Goal: Task Accomplishment & Management: Use online tool/utility

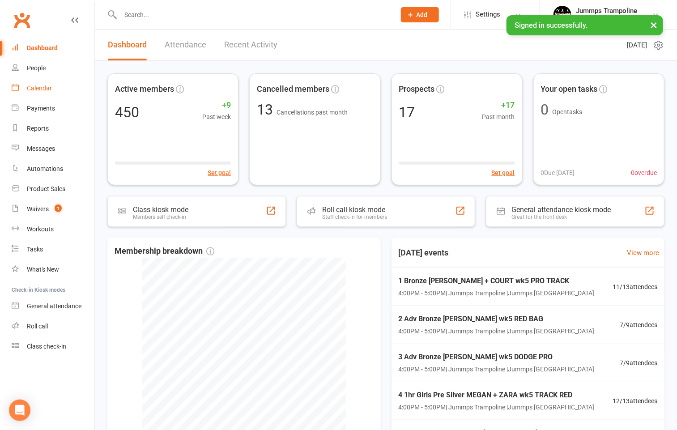
click at [39, 93] on link "Calendar" at bounding box center [53, 88] width 83 height 20
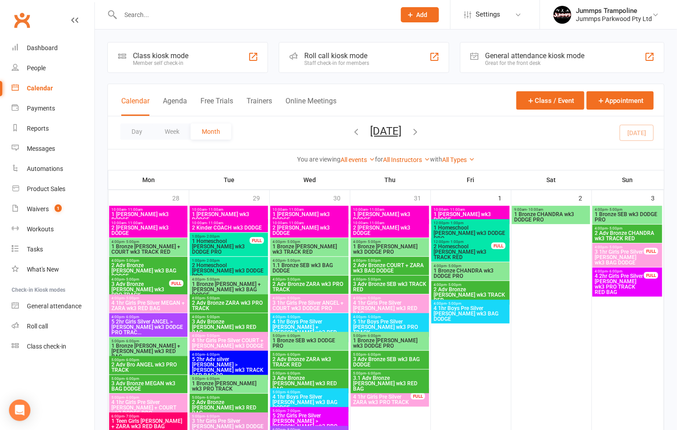
click at [166, 11] on input "text" at bounding box center [254, 15] width 272 height 13
type input "s"
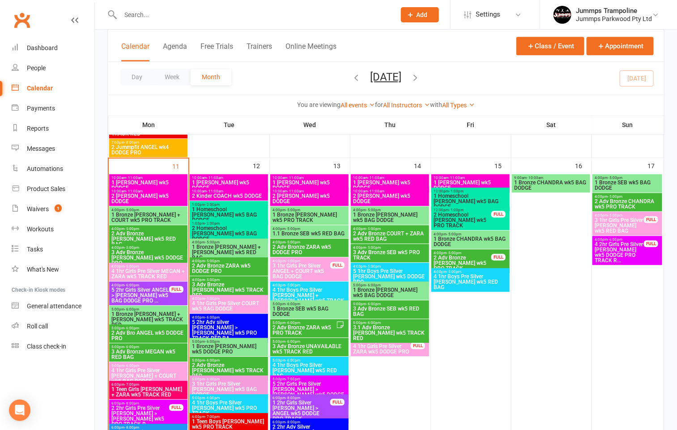
scroll to position [739, 0]
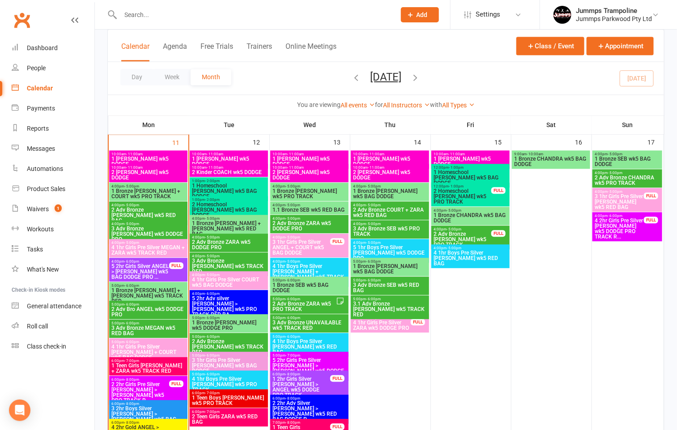
click at [144, 270] on span "5 2hr Girls Silver ANGEL > [PERSON_NAME] wk5 BAG DODGE PRO ..." at bounding box center [140, 272] width 59 height 16
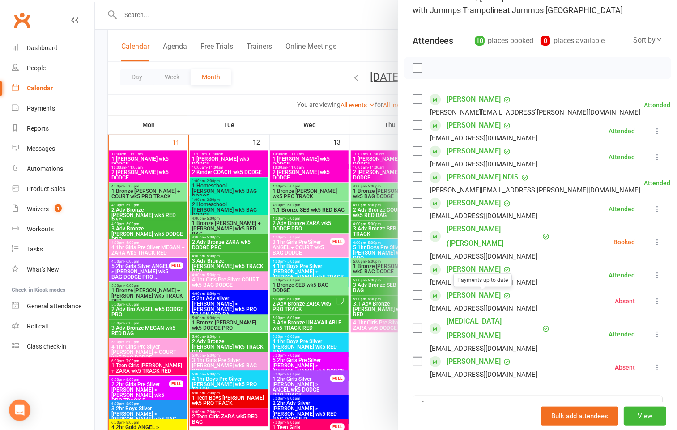
scroll to position [0, 0]
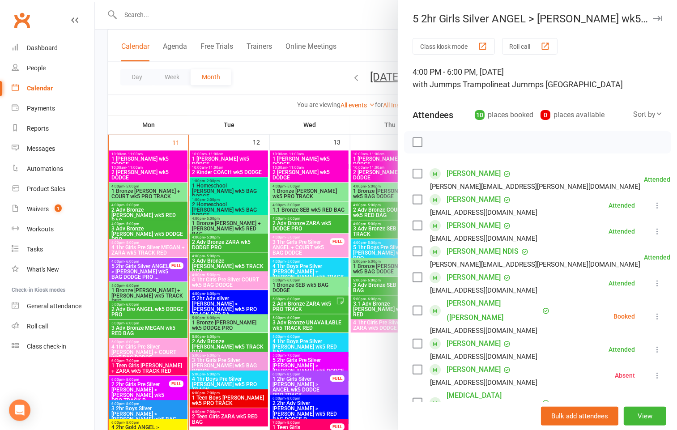
click at [653, 314] on icon at bounding box center [657, 316] width 9 height 9
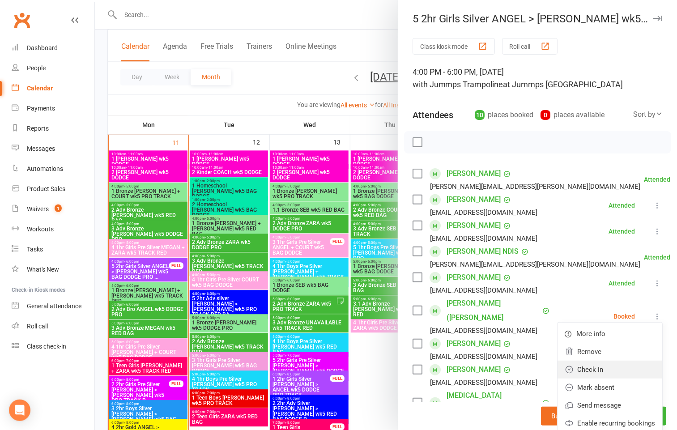
click at [578, 370] on link "Check in" at bounding box center [610, 370] width 105 height 18
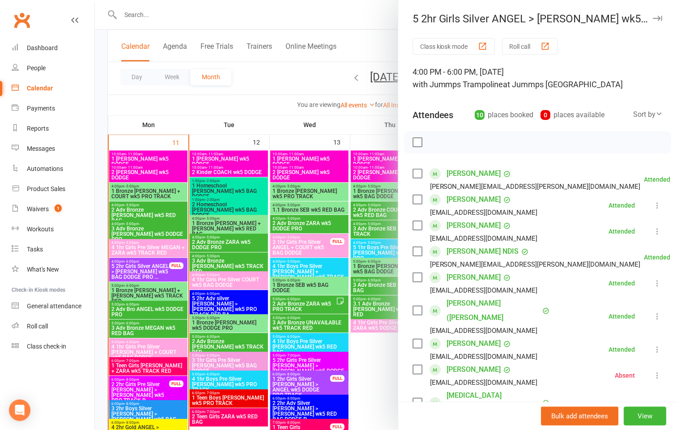
click at [171, 12] on div at bounding box center [386, 215] width 583 height 430
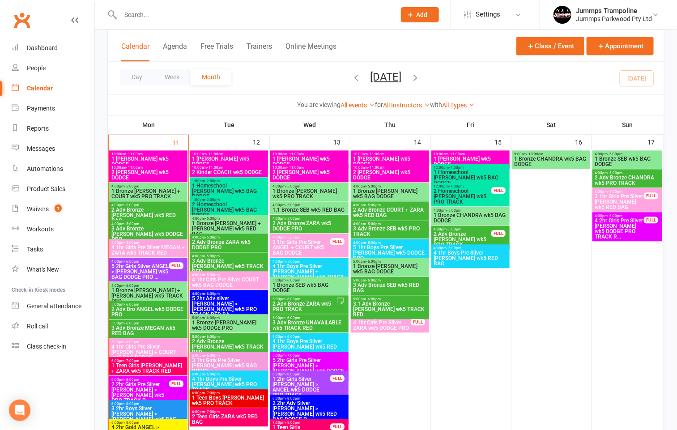
click at [134, 18] on input "text" at bounding box center [254, 15] width 272 height 13
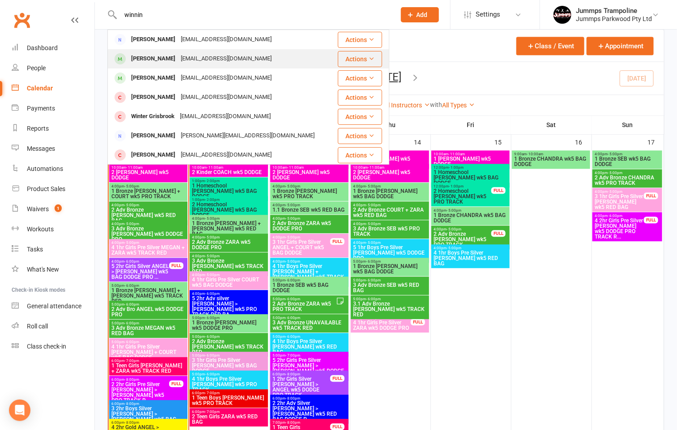
type input "winnin"
click at [178, 60] on div "[EMAIL_ADDRESS][DOMAIN_NAME]" at bounding box center [226, 58] width 96 height 13
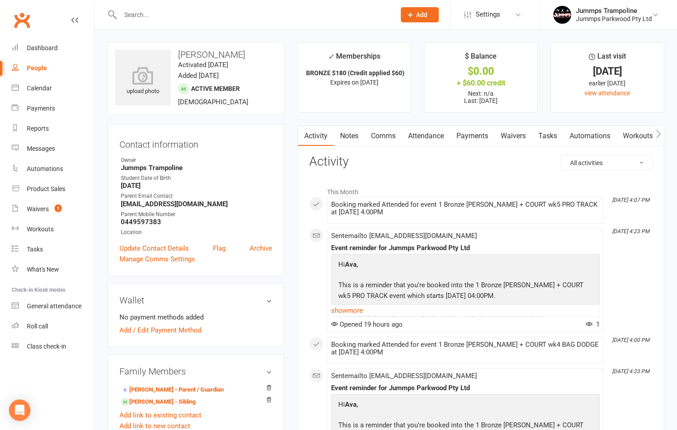
click at [431, 137] on link "Attendance" at bounding box center [426, 136] width 48 height 21
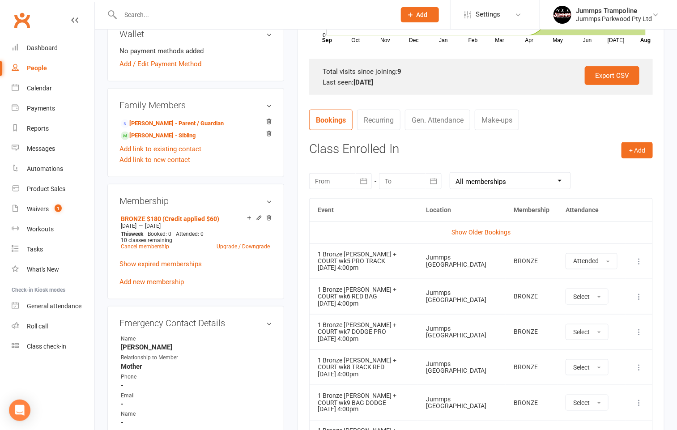
scroll to position [336, 0]
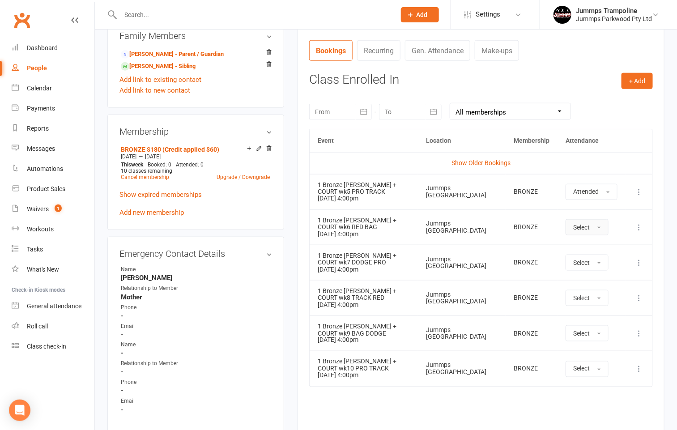
click at [581, 227] on span "Select" at bounding box center [582, 227] width 17 height 7
click at [585, 270] on span "Absent" at bounding box center [584, 265] width 21 height 8
click at [582, 368] on span "Select" at bounding box center [582, 368] width 17 height 7
click at [581, 410] on span "Absent" at bounding box center [584, 407] width 21 height 8
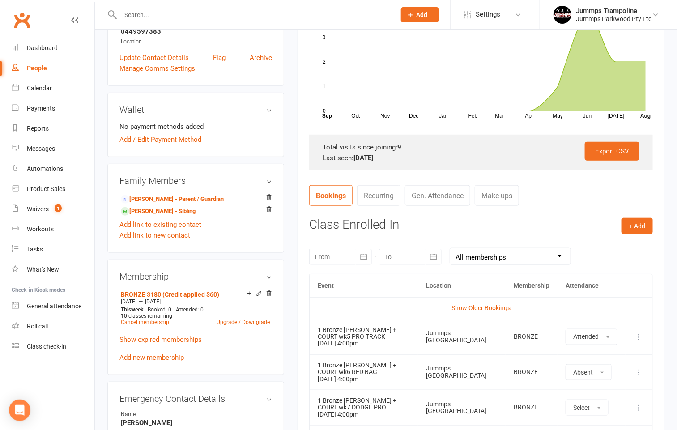
scroll to position [0, 0]
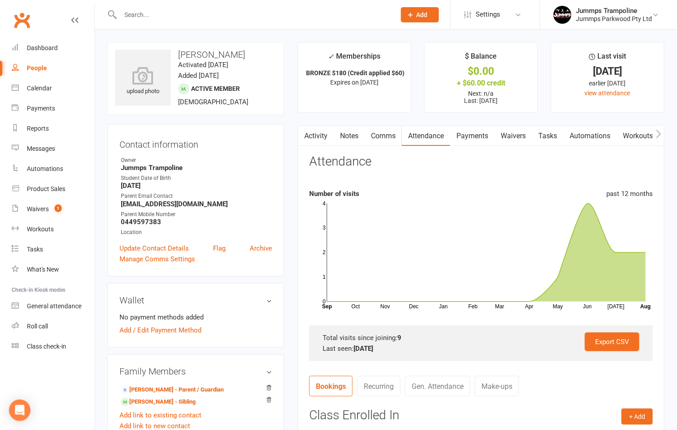
click at [150, 20] on input "text" at bounding box center [254, 15] width 272 height 13
type input "i"
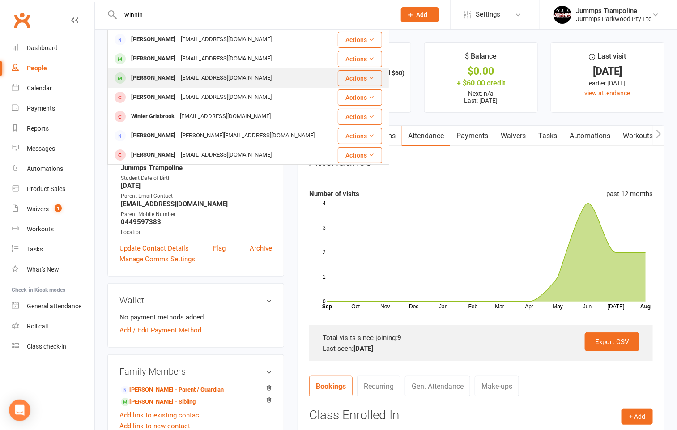
type input "winnin"
click at [172, 74] on div "[PERSON_NAME]" at bounding box center [154, 78] width 50 height 13
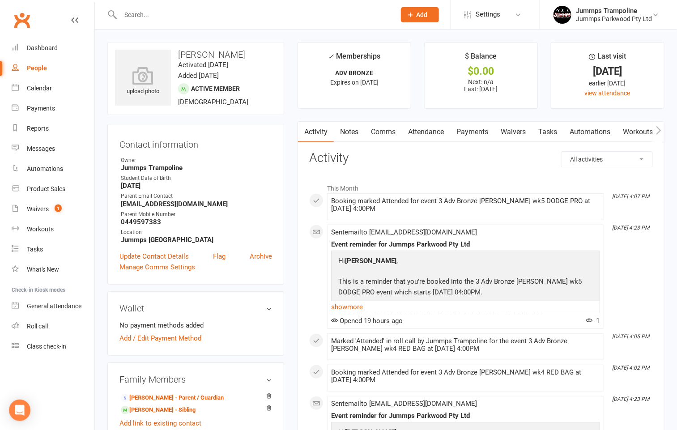
click at [465, 131] on link "Payments" at bounding box center [472, 132] width 44 height 21
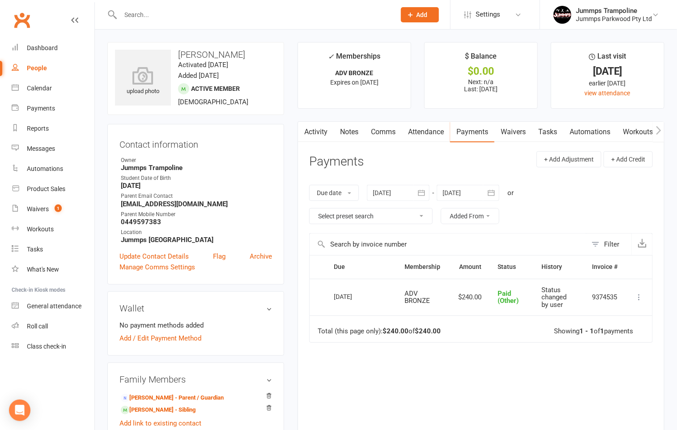
click at [421, 132] on link "Attendance" at bounding box center [426, 132] width 48 height 21
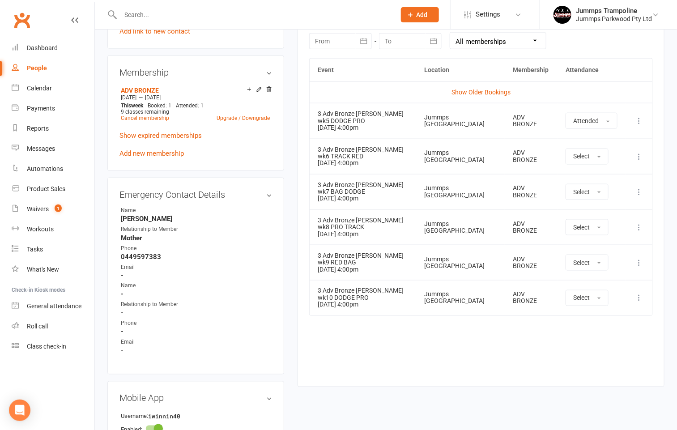
scroll to position [336, 0]
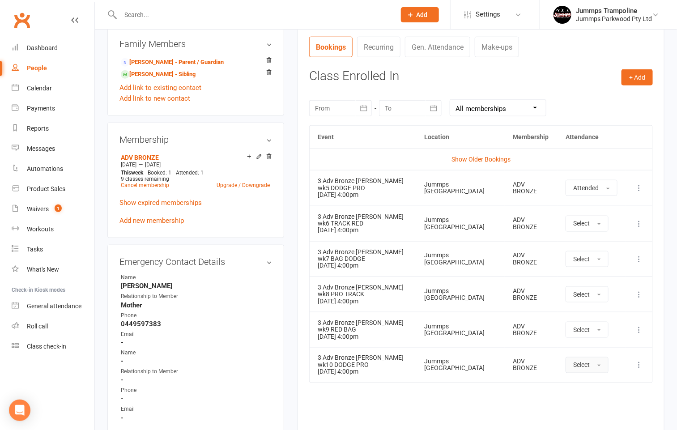
click at [590, 369] on span "Select" at bounding box center [582, 365] width 17 height 7
click at [591, 406] on span "Absent" at bounding box center [584, 403] width 21 height 8
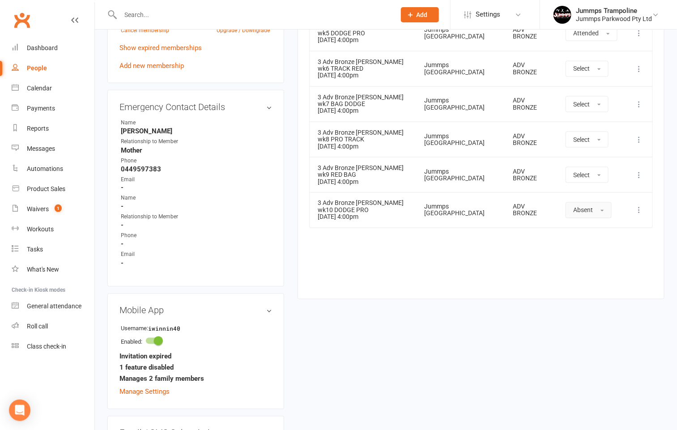
scroll to position [604, 0]
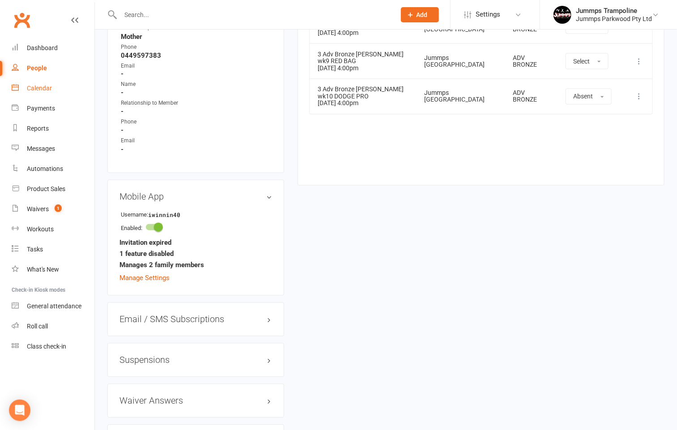
click at [42, 88] on div "Calendar" at bounding box center [39, 88] width 25 height 7
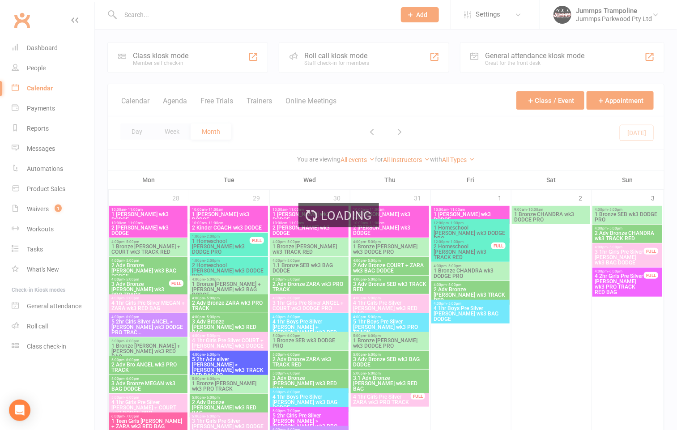
click at [50, 48] on div "Loading" at bounding box center [338, 215] width 677 height 430
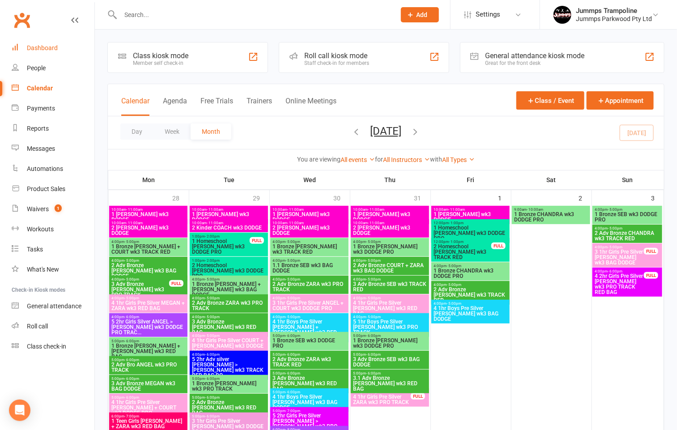
click at [43, 42] on link "Dashboard" at bounding box center [53, 48] width 83 height 20
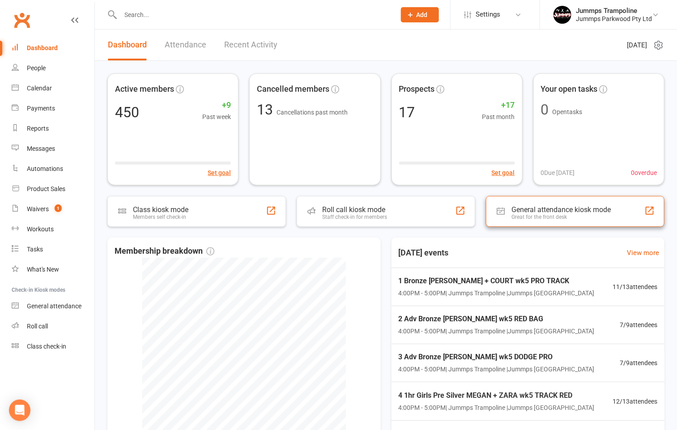
click at [598, 210] on div "General attendance kiosk mode" at bounding box center [561, 210] width 99 height 9
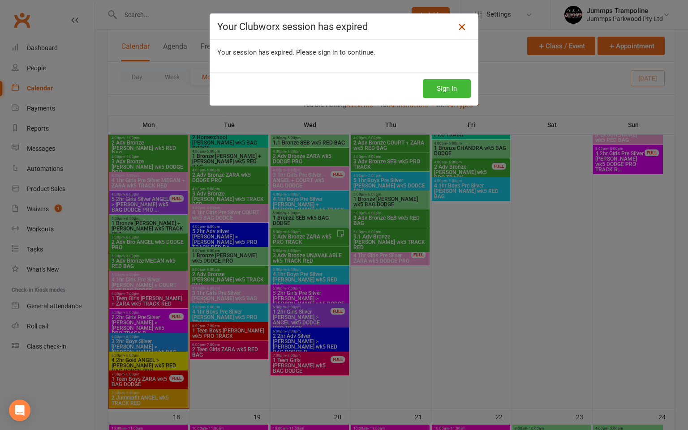
click at [457, 29] on icon at bounding box center [461, 26] width 11 height 11
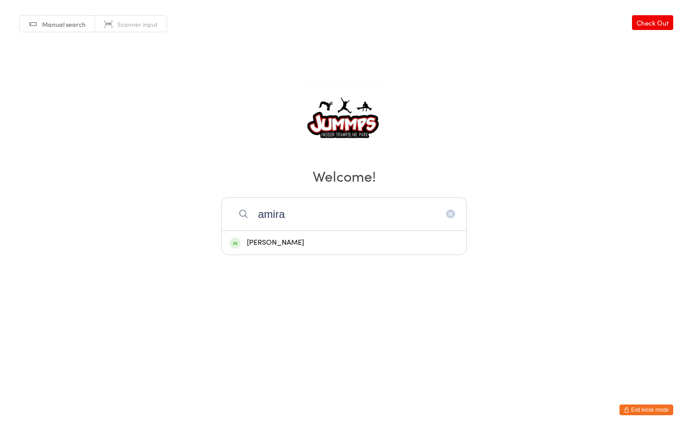
type input "amira"
click at [321, 247] on div "amira furneaux" at bounding box center [343, 243] width 229 height 12
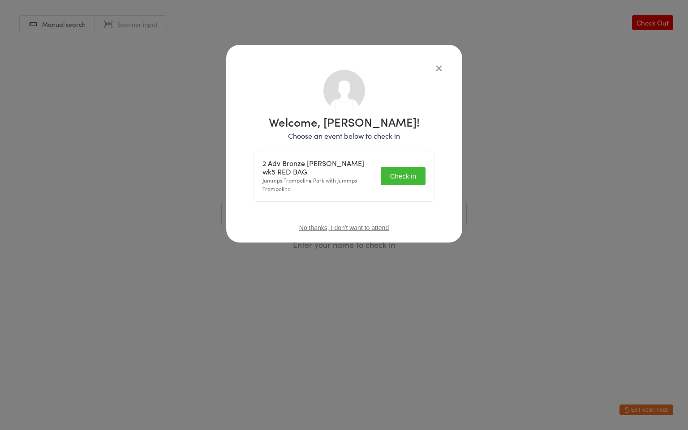
click at [414, 177] on button "Check in" at bounding box center [403, 176] width 45 height 18
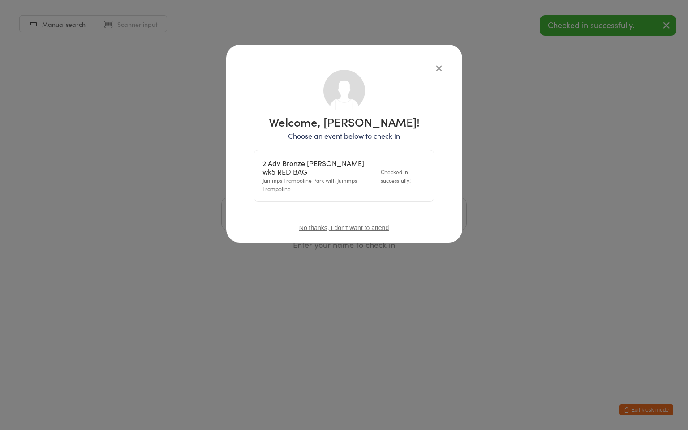
click at [437, 72] on icon "button" at bounding box center [439, 68] width 10 height 10
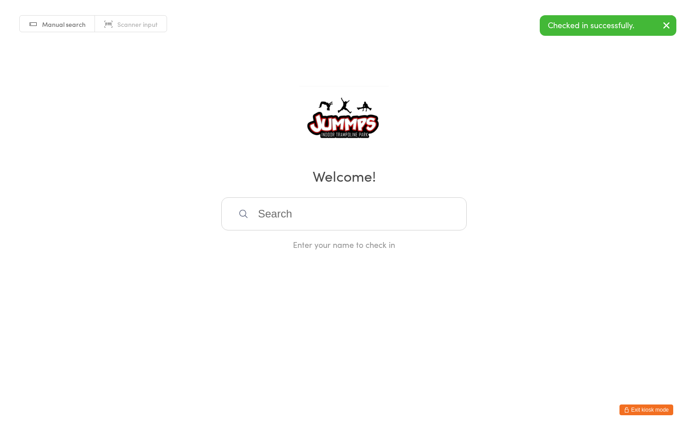
click at [351, 215] on input "search" at bounding box center [343, 213] width 245 height 33
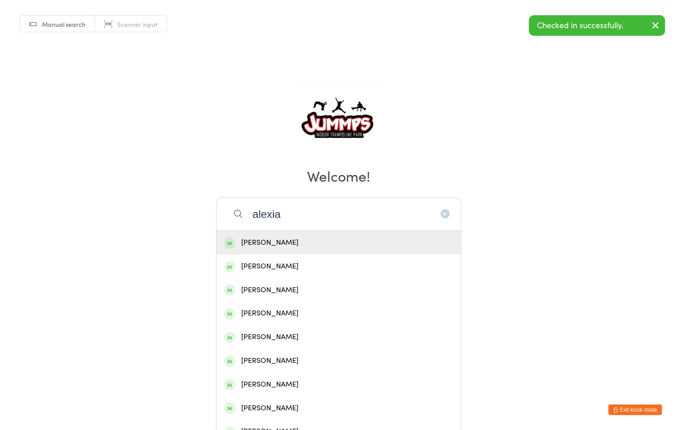
type input "alexia"
click at [311, 244] on div "alexia furneaux" at bounding box center [338, 243] width 229 height 12
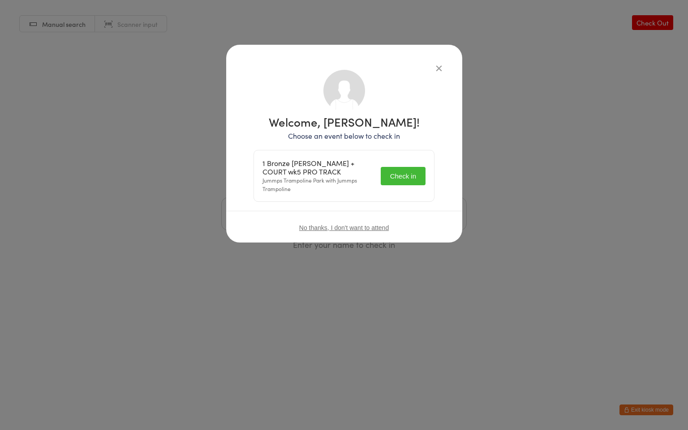
click at [420, 182] on button "Check in" at bounding box center [403, 176] width 45 height 18
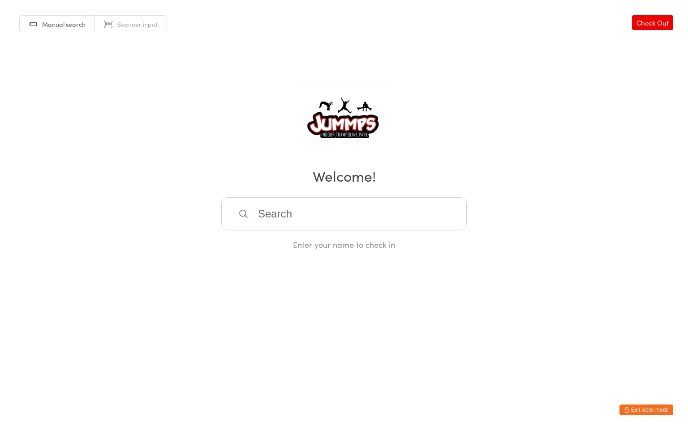
click at [639, 414] on button "Exit kiosk mode" at bounding box center [646, 410] width 54 height 11
